Goal: Information Seeking & Learning: Check status

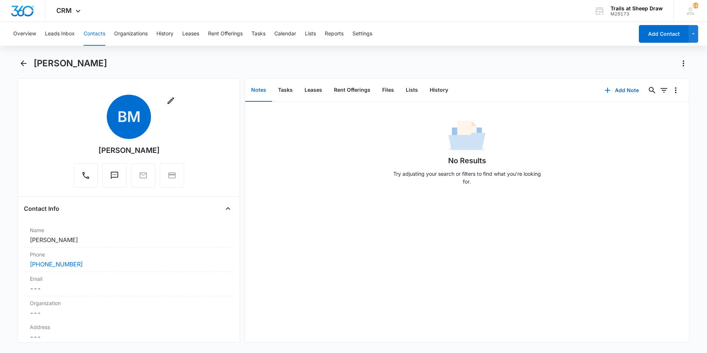
scroll to position [1459, 0]
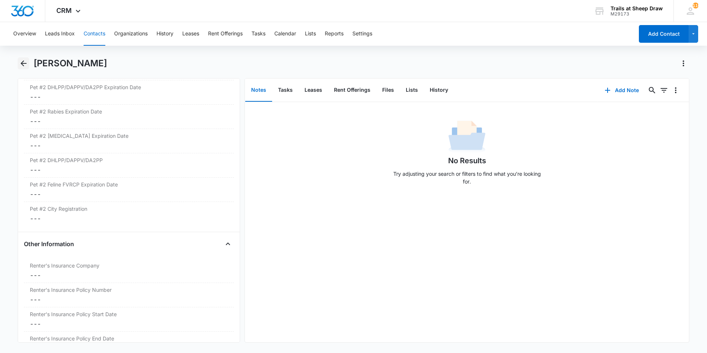
click at [24, 65] on icon "Back" at bounding box center [23, 63] width 9 height 9
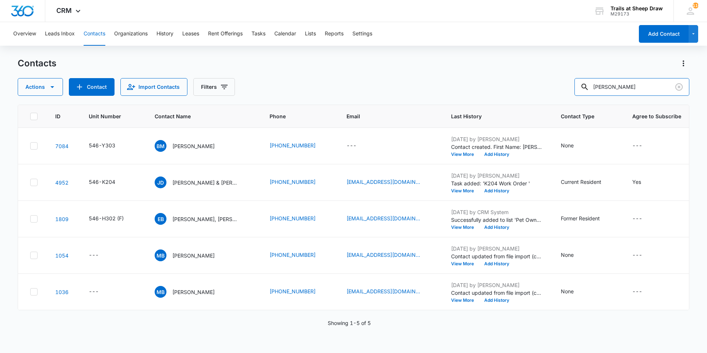
drag, startPoint x: 634, startPoint y: 91, endPoint x: 485, endPoint y: 91, distance: 148.8
click at [485, 91] on div "Actions Contact Import Contacts Filters [PERSON_NAME]" at bounding box center [354, 87] width 672 height 18
type input "o206"
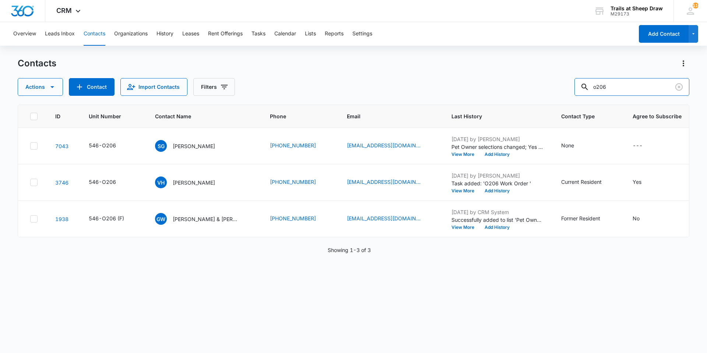
drag, startPoint x: 603, startPoint y: 89, endPoint x: 541, endPoint y: 94, distance: 61.7
click at [541, 94] on div "Actions Contact Import Contacts Filters o206" at bounding box center [354, 87] width 672 height 18
type input "a"
type input "b206"
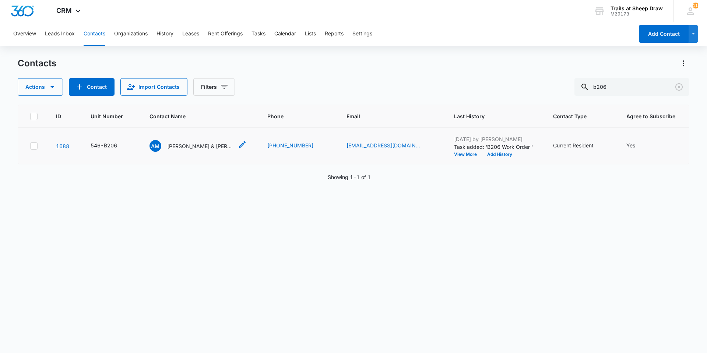
click at [200, 145] on p "[PERSON_NAME] & [PERSON_NAME]" at bounding box center [200, 146] width 66 height 8
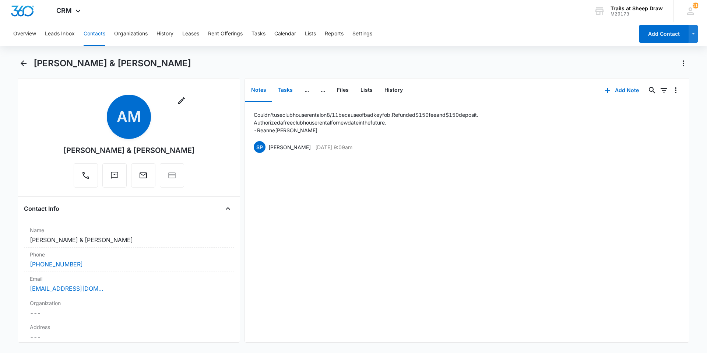
click at [296, 92] on button "Tasks" at bounding box center [285, 90] width 27 height 23
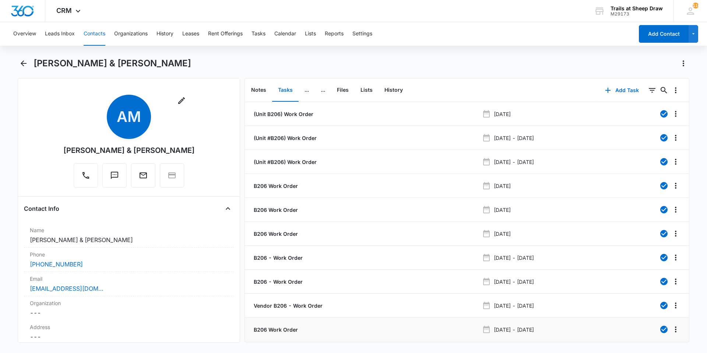
drag, startPoint x: 336, startPoint y: 324, endPoint x: 308, endPoint y: 324, distance: 28.0
click at [308, 324] on li "B206 Work Order [DATE] - [DATE]" at bounding box center [467, 329] width 444 height 24
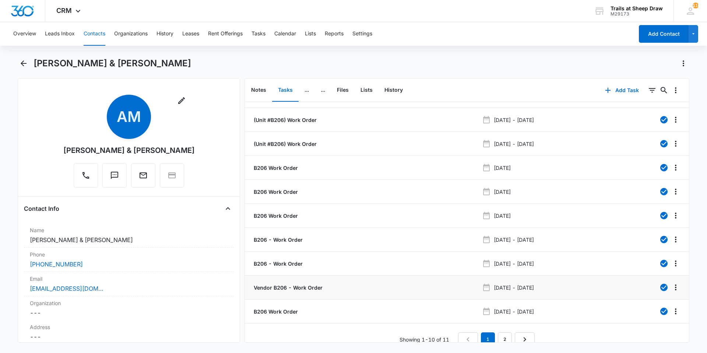
scroll to position [28, 0]
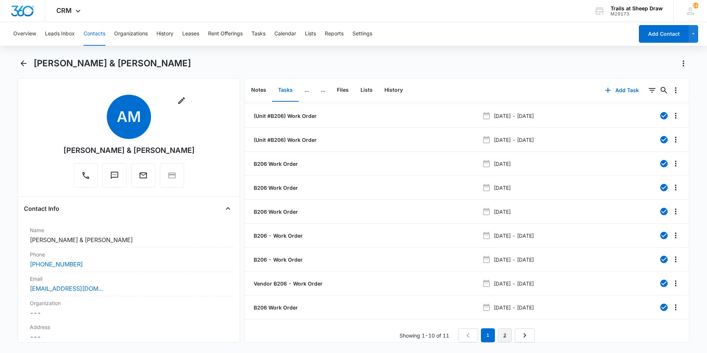
click at [499, 328] on link "2" at bounding box center [505, 335] width 14 height 14
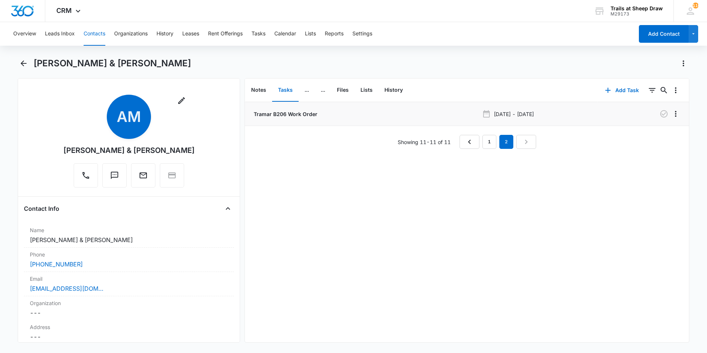
click at [279, 114] on p "Tramar B206 Work Order" at bounding box center [284, 114] width 65 height 8
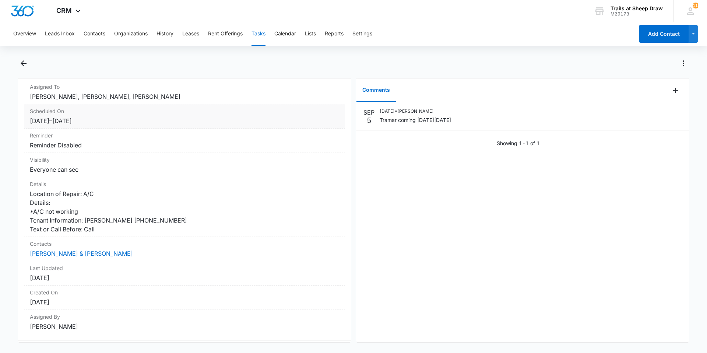
scroll to position [78, 0]
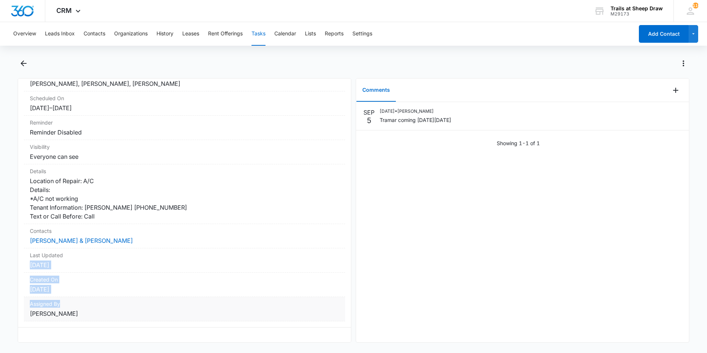
drag, startPoint x: 308, startPoint y: 254, endPoint x: 312, endPoint y: 299, distance: 45.4
click at [312, 299] on dl "Assigned To [PERSON_NAME], [PERSON_NAME], [PERSON_NAME] Scheduled On [DATE] – […" at bounding box center [184, 194] width 321 height 254
drag, startPoint x: 312, startPoint y: 299, endPoint x: 405, endPoint y: 211, distance: 128.2
click at [401, 223] on div "[DATE] [DATE] • [PERSON_NAME] coming [DATE][DATE] Showing 1-1 of 1" at bounding box center [522, 222] width 333 height 240
click at [401, 113] on p "[DATE] • [PERSON_NAME]" at bounding box center [415, 111] width 71 height 7
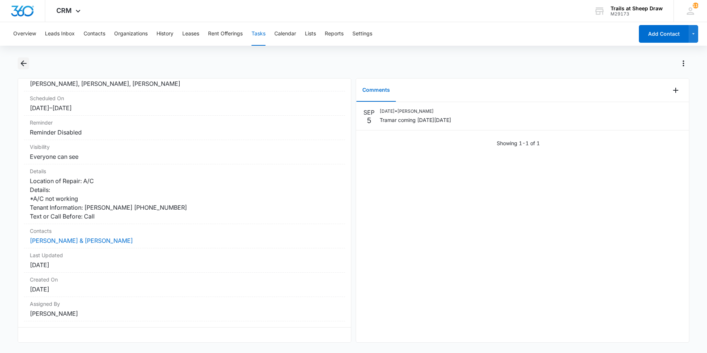
click at [26, 63] on icon "Back" at bounding box center [24, 63] width 6 height 6
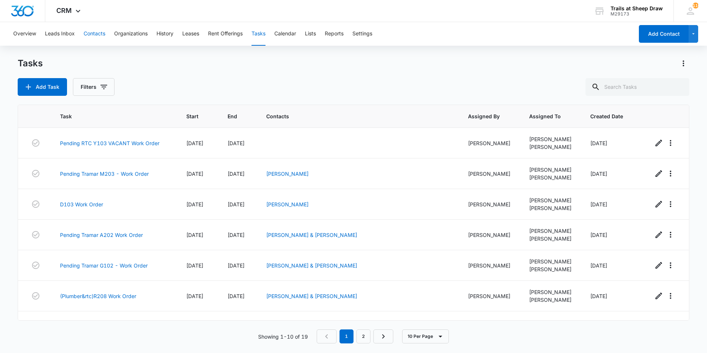
click at [102, 37] on button "Contacts" at bounding box center [95, 34] width 22 height 24
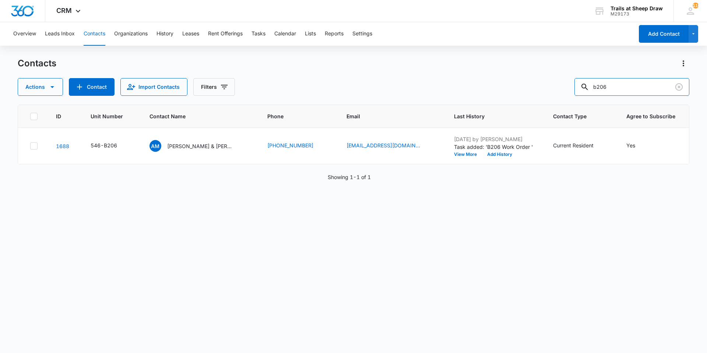
drag, startPoint x: 606, startPoint y: 85, endPoint x: 534, endPoint y: 87, distance: 71.5
click at [538, 86] on div "Actions Contact Import Contacts Filters b206" at bounding box center [354, 87] width 672 height 18
type input "Q204"
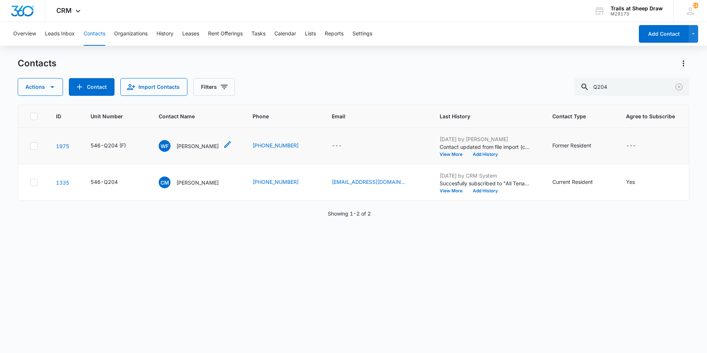
click at [190, 148] on p "[PERSON_NAME]" at bounding box center [197, 146] width 42 height 8
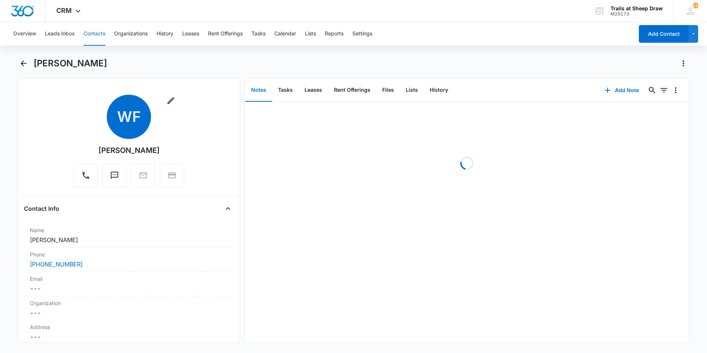
click at [27, 57] on div "Overview Leads Inbox Contacts Organizations History Leases Rent Offerings Tasks…" at bounding box center [353, 186] width 707 height 329
click at [25, 62] on icon "Back" at bounding box center [23, 63] width 9 height 9
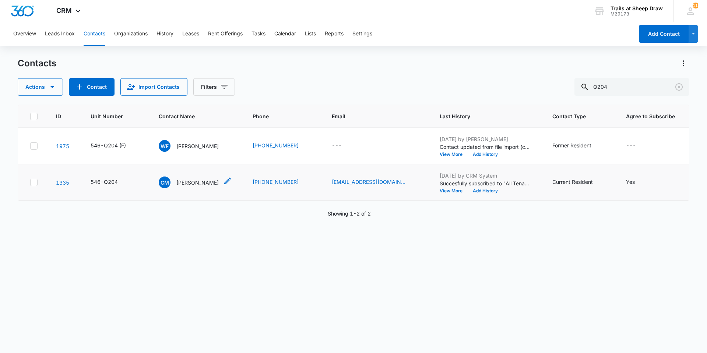
click at [183, 182] on p "[PERSON_NAME]" at bounding box center [197, 183] width 42 height 8
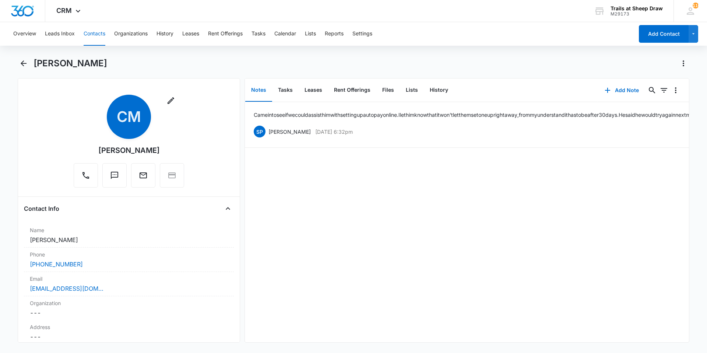
drag, startPoint x: 167, startPoint y: 150, endPoint x: 74, endPoint y: 147, distance: 92.8
click at [74, 147] on div "Remove CM [PERSON_NAME]" at bounding box center [129, 141] width 110 height 93
copy div "[PERSON_NAME]"
click at [21, 61] on icon "Back" at bounding box center [23, 63] width 9 height 9
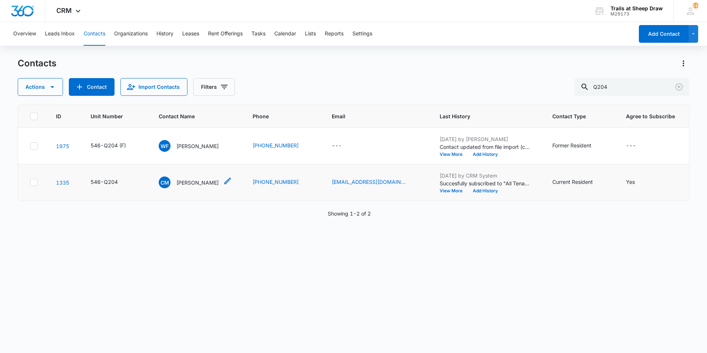
click at [203, 179] on p "[PERSON_NAME]" at bounding box center [197, 183] width 42 height 8
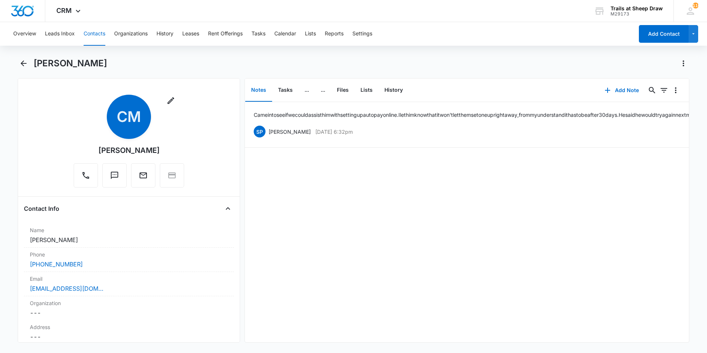
drag, startPoint x: 171, startPoint y: 149, endPoint x: 85, endPoint y: 149, distance: 85.4
click at [85, 149] on div "Remove CM [PERSON_NAME]" at bounding box center [129, 141] width 110 height 93
copy div "[PERSON_NAME]"
click at [24, 64] on icon "Back" at bounding box center [23, 63] width 9 height 9
